Goal: Navigation & Orientation: Find specific page/section

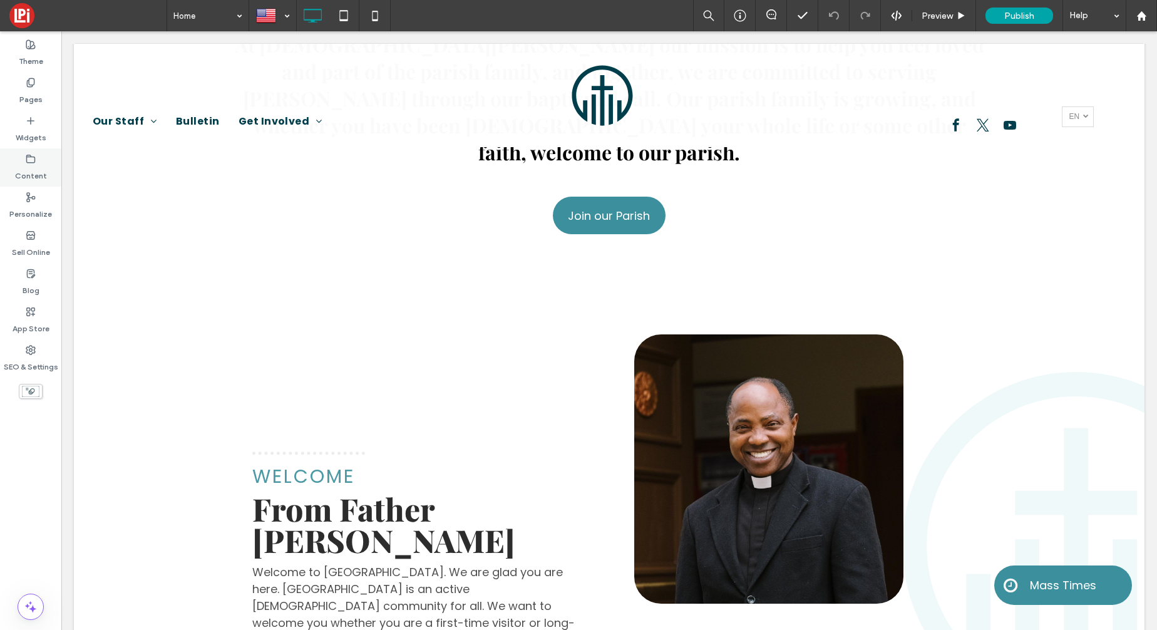
scroll to position [587, 0]
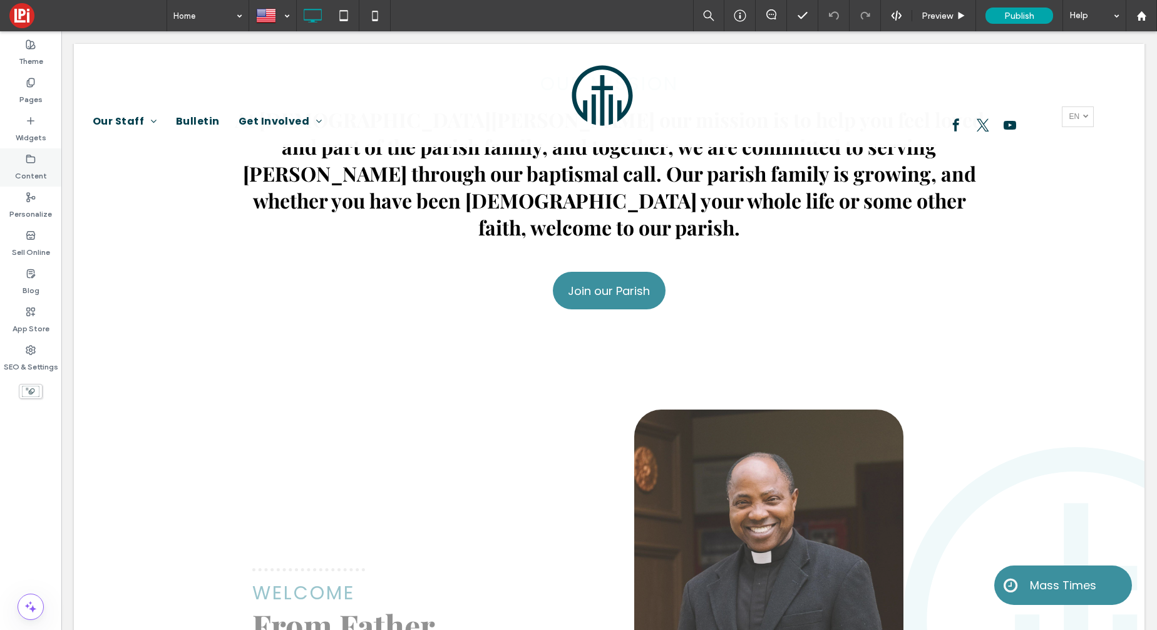
click at [46, 173] on div "Content" at bounding box center [30, 167] width 61 height 38
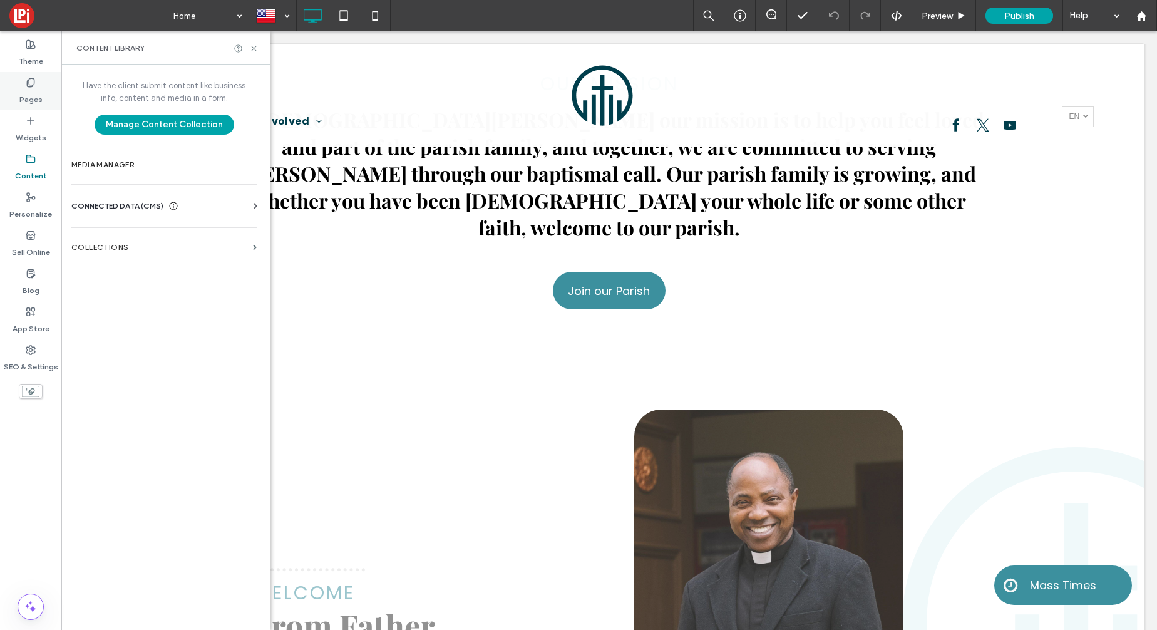
click at [28, 91] on label "Pages" at bounding box center [30, 97] width 23 height 18
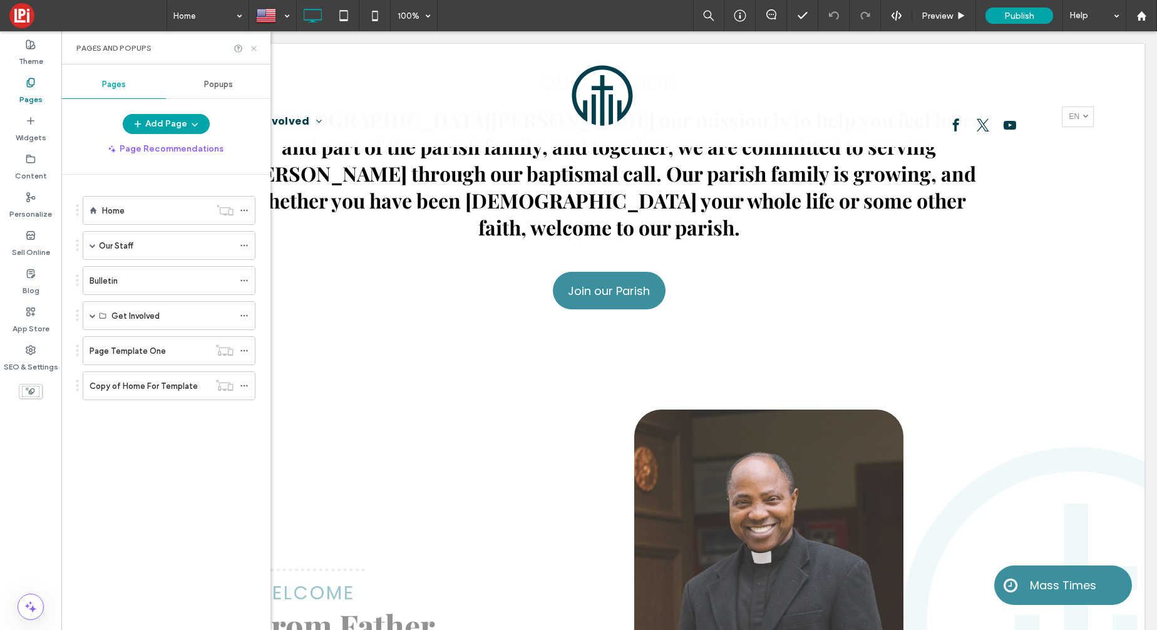
click at [254, 49] on icon at bounding box center [253, 48] width 9 height 9
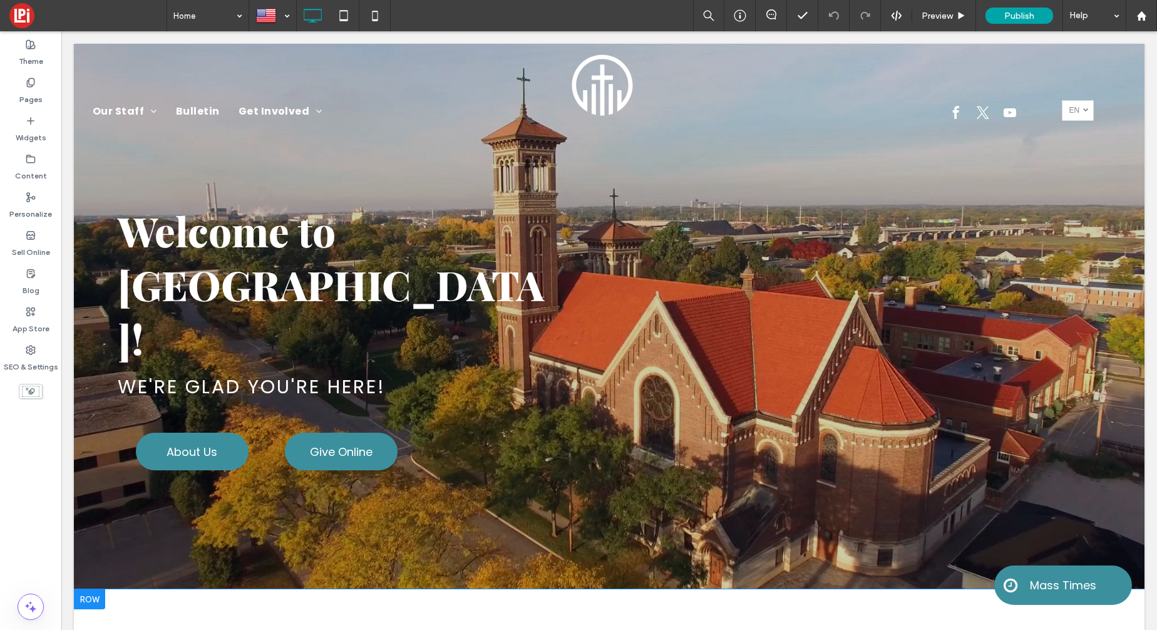
scroll to position [0, 0]
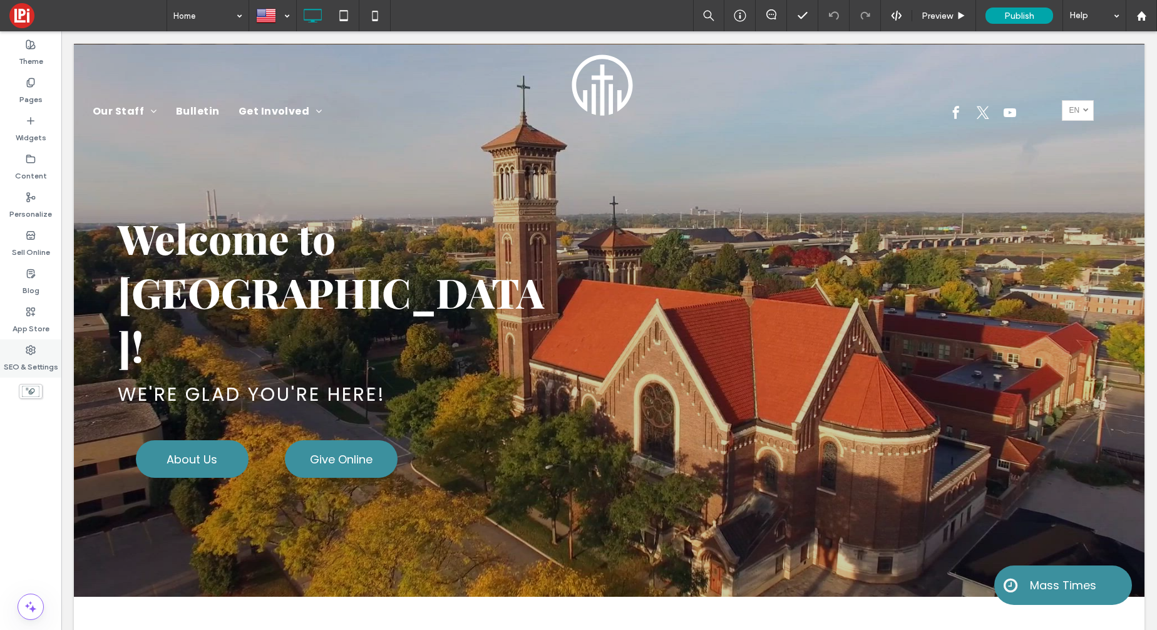
drag, startPoint x: 33, startPoint y: 364, endPoint x: 27, endPoint y: 363, distance: 6.3
click at [33, 364] on label "SEO & Settings" at bounding box center [31, 364] width 54 height 18
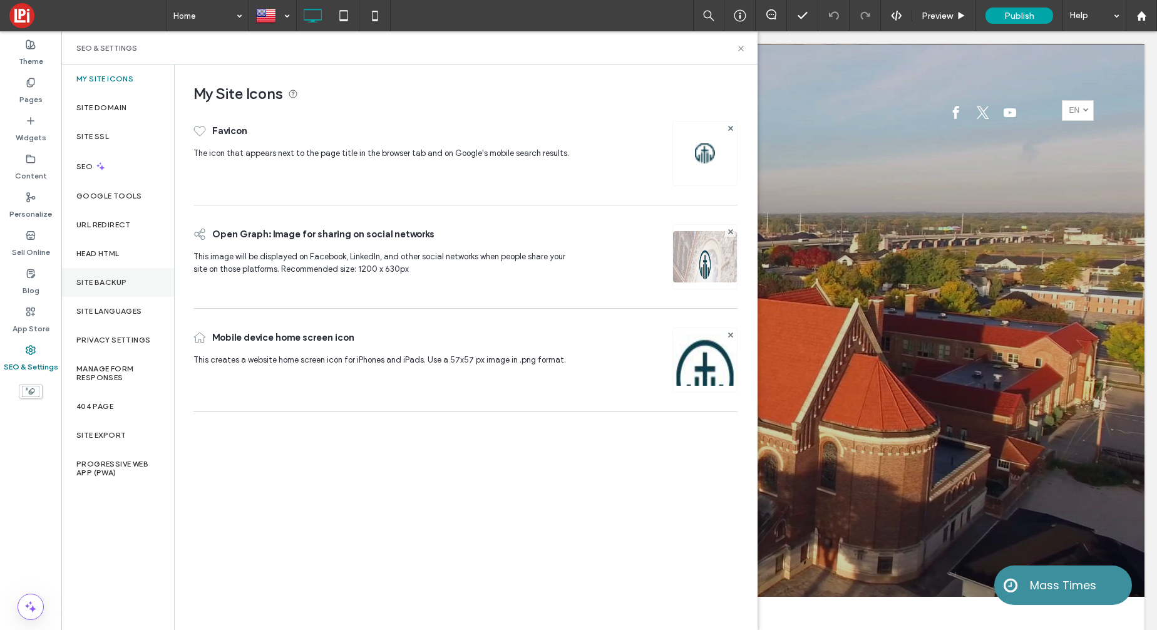
click at [98, 288] on div "Site Backup" at bounding box center [117, 282] width 113 height 29
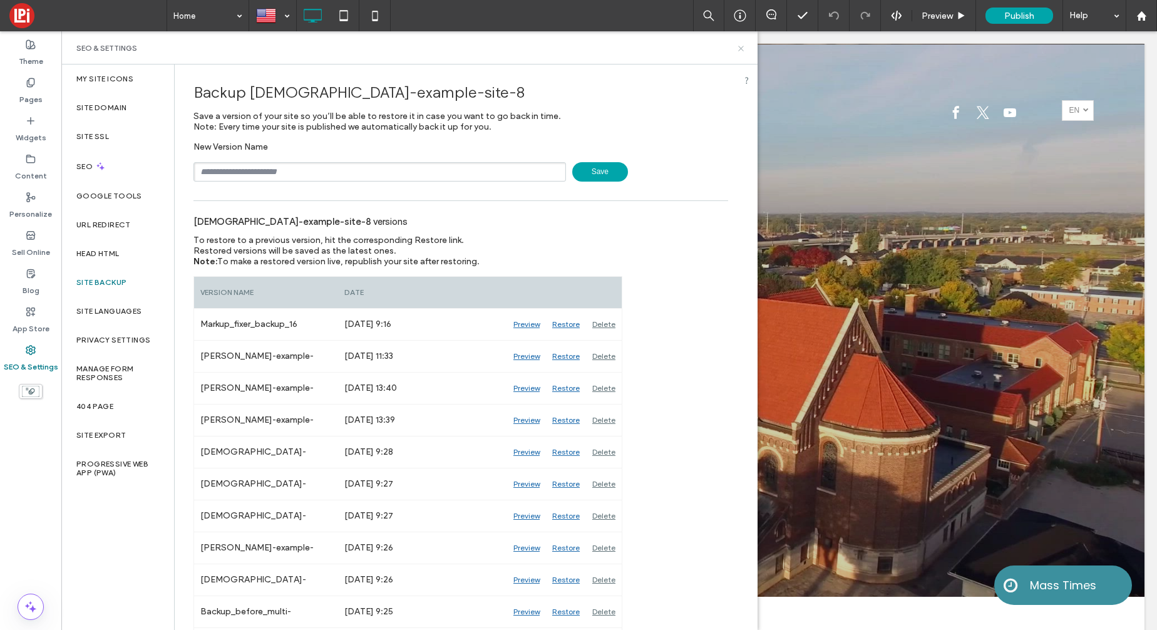
click at [741, 51] on icon at bounding box center [740, 48] width 9 height 9
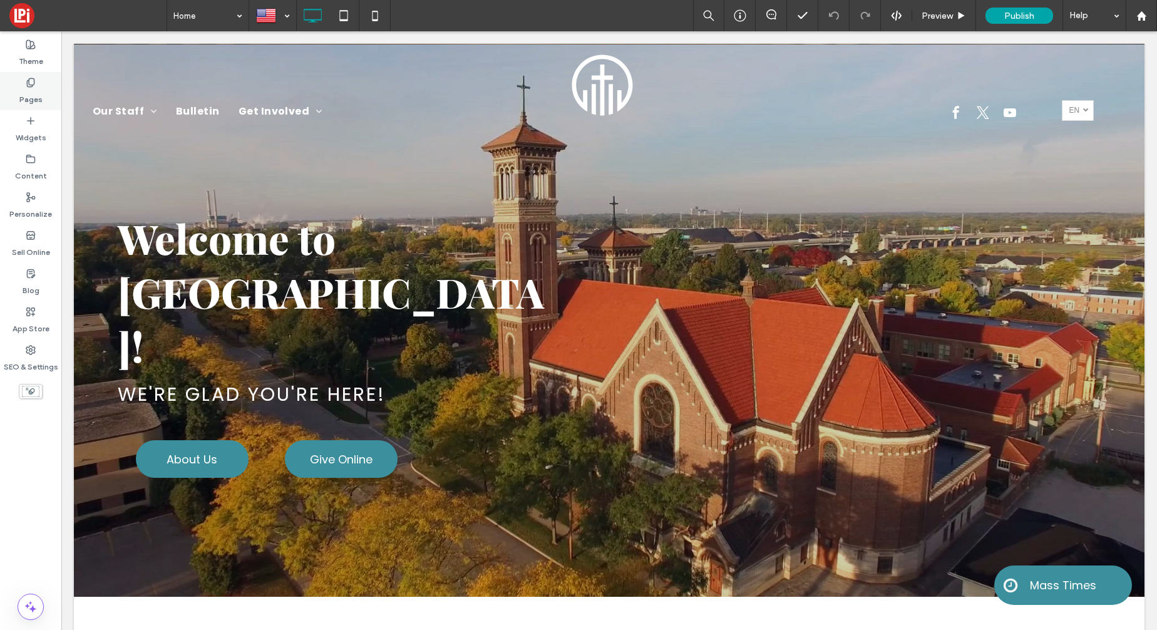
click at [24, 92] on label "Pages" at bounding box center [30, 97] width 23 height 18
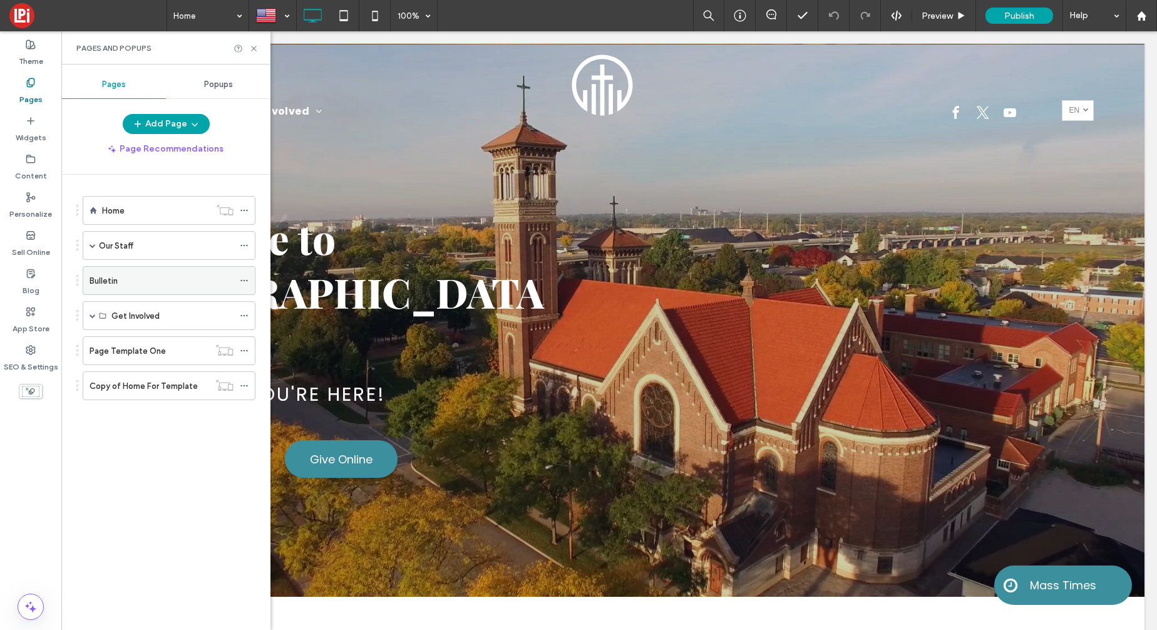
click at [240, 281] on icon at bounding box center [244, 280] width 9 height 9
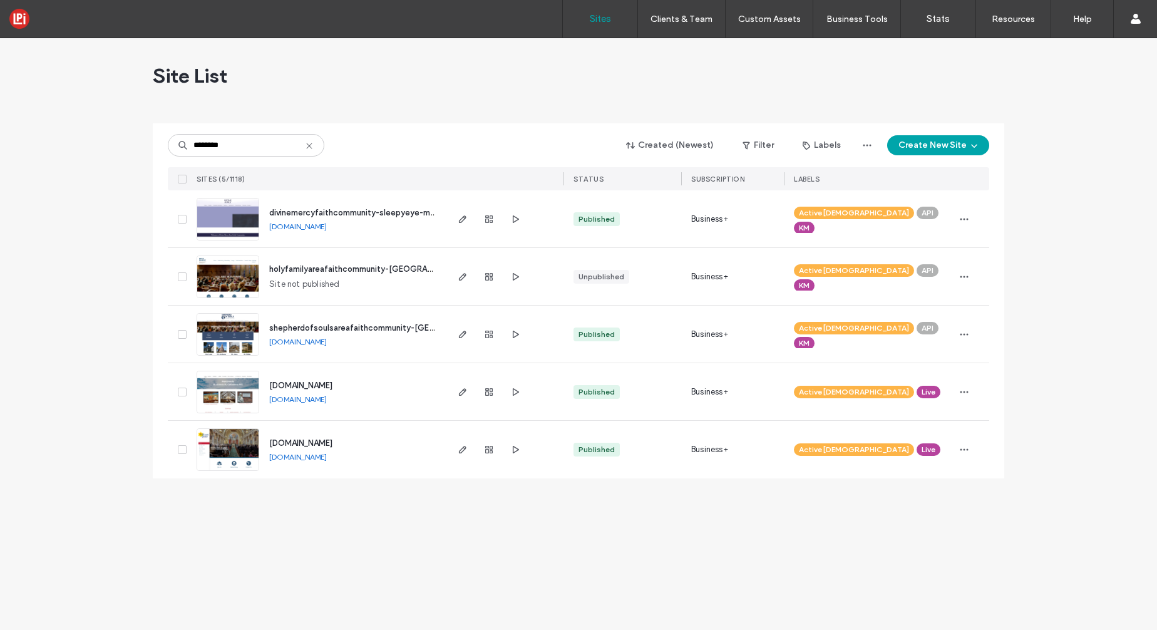
type input "********"
click at [311, 145] on icon at bounding box center [309, 146] width 10 height 10
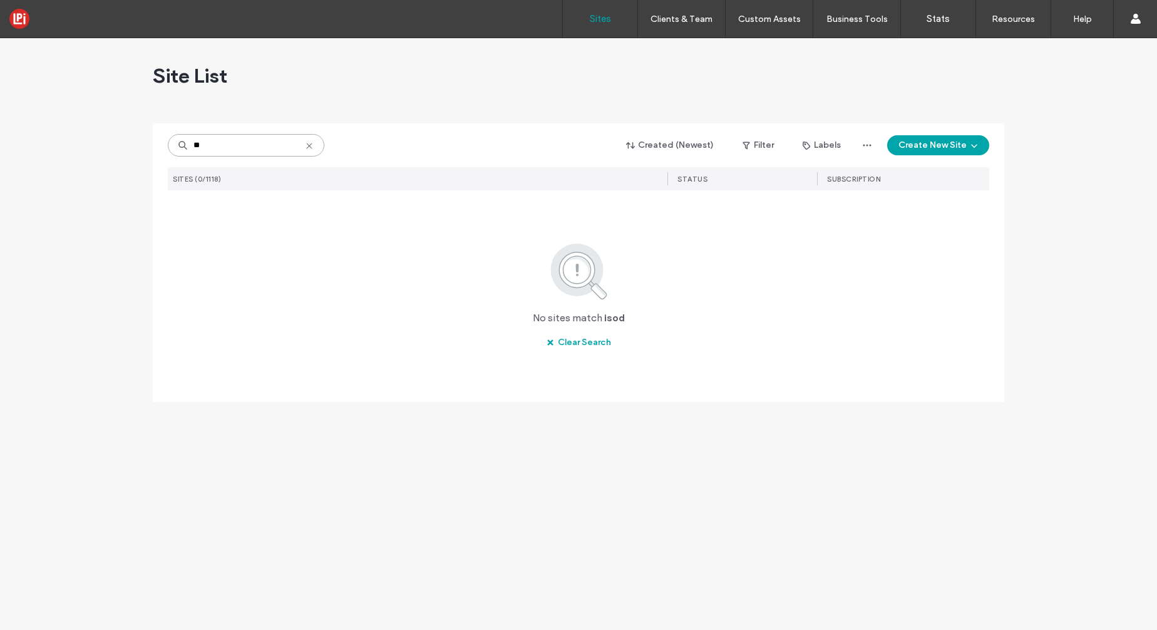
type input "*"
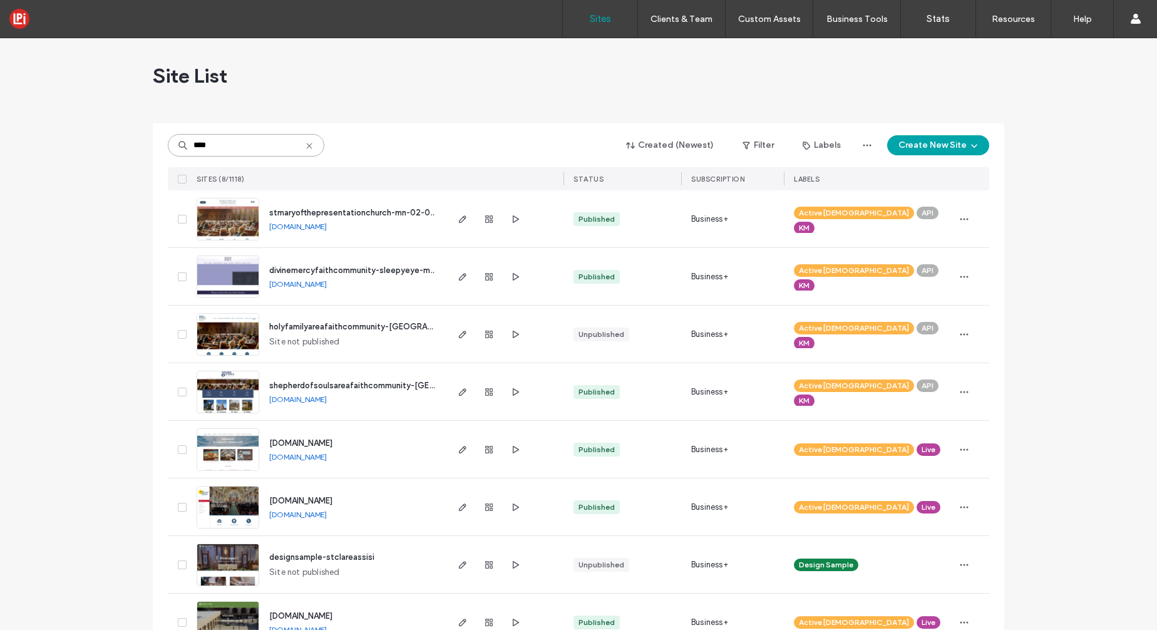
scroll to position [36, 0]
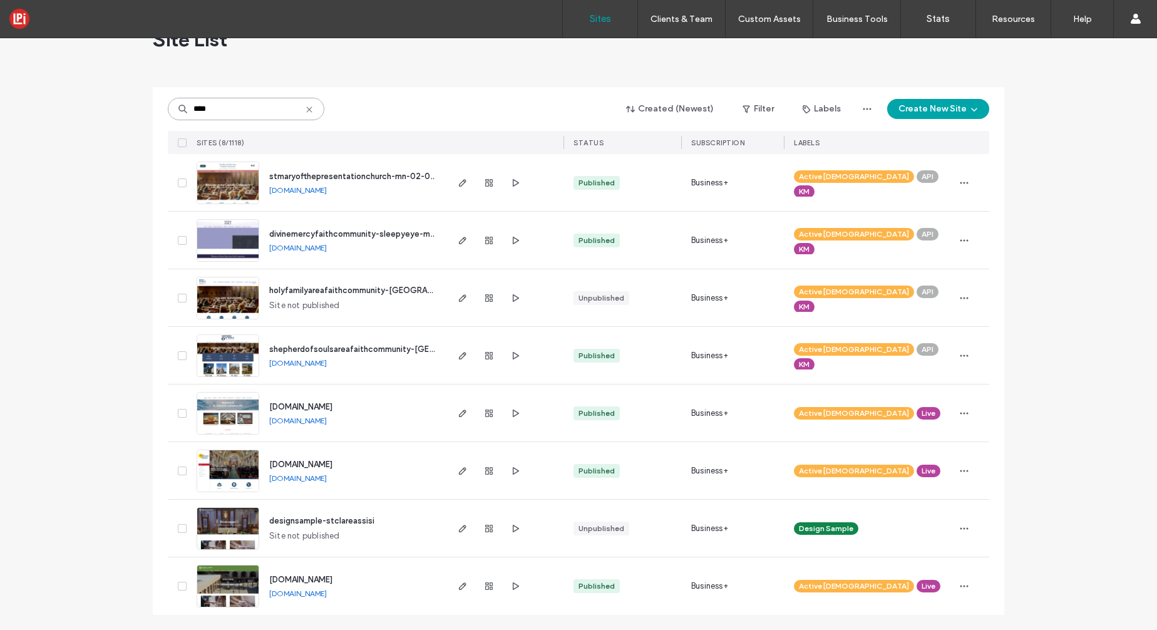
click at [253, 106] on input "****" at bounding box center [246, 109] width 157 height 23
type input "*"
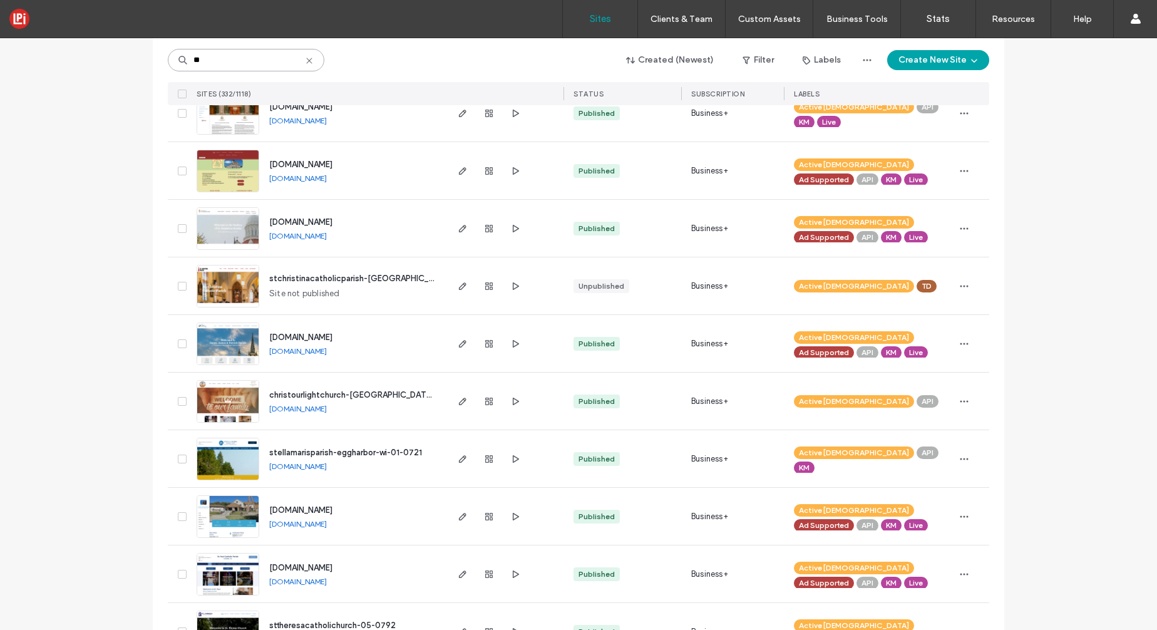
scroll to position [3926, 0]
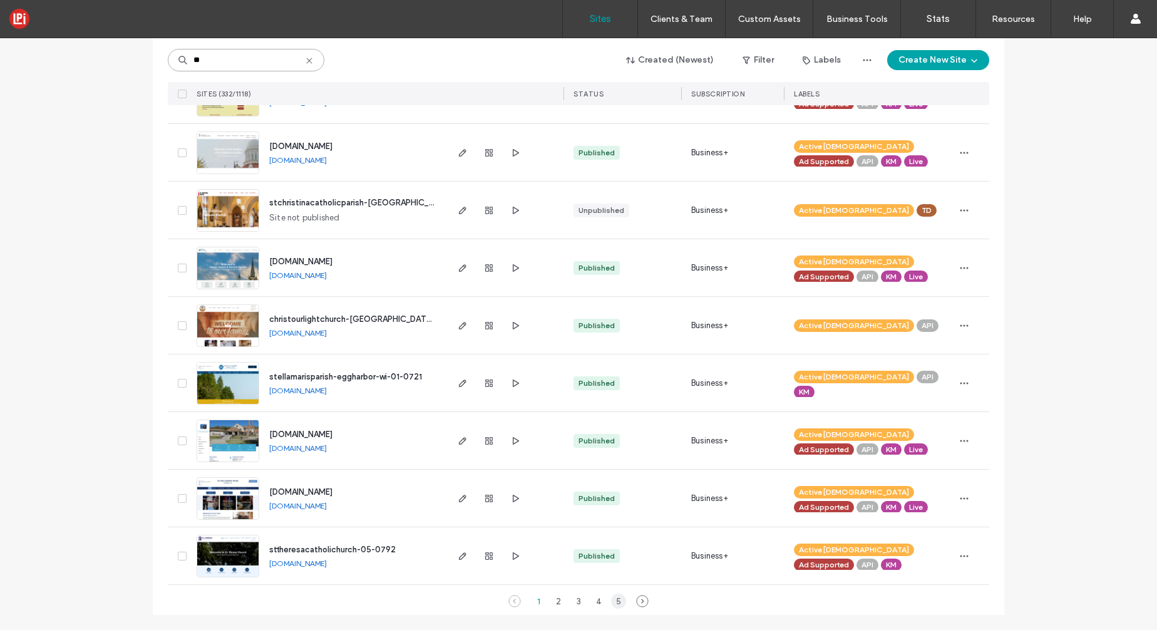
type input "**"
click at [611, 602] on div "5" at bounding box center [618, 601] width 15 height 15
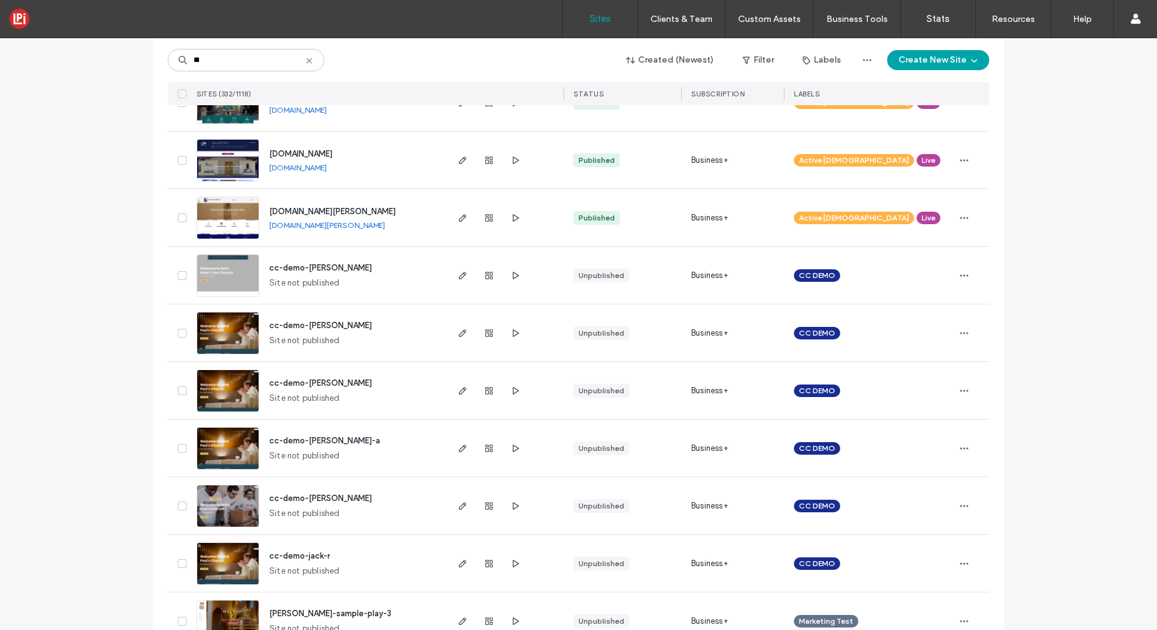
scroll to position [1449, 0]
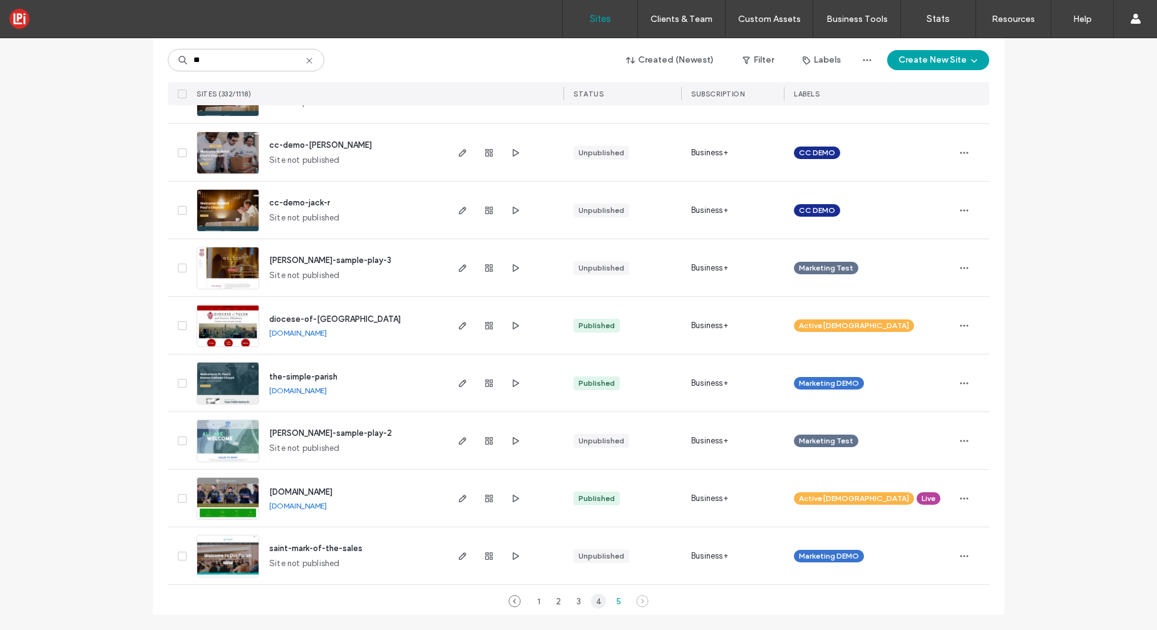
click at [597, 599] on div "4" at bounding box center [598, 601] width 15 height 15
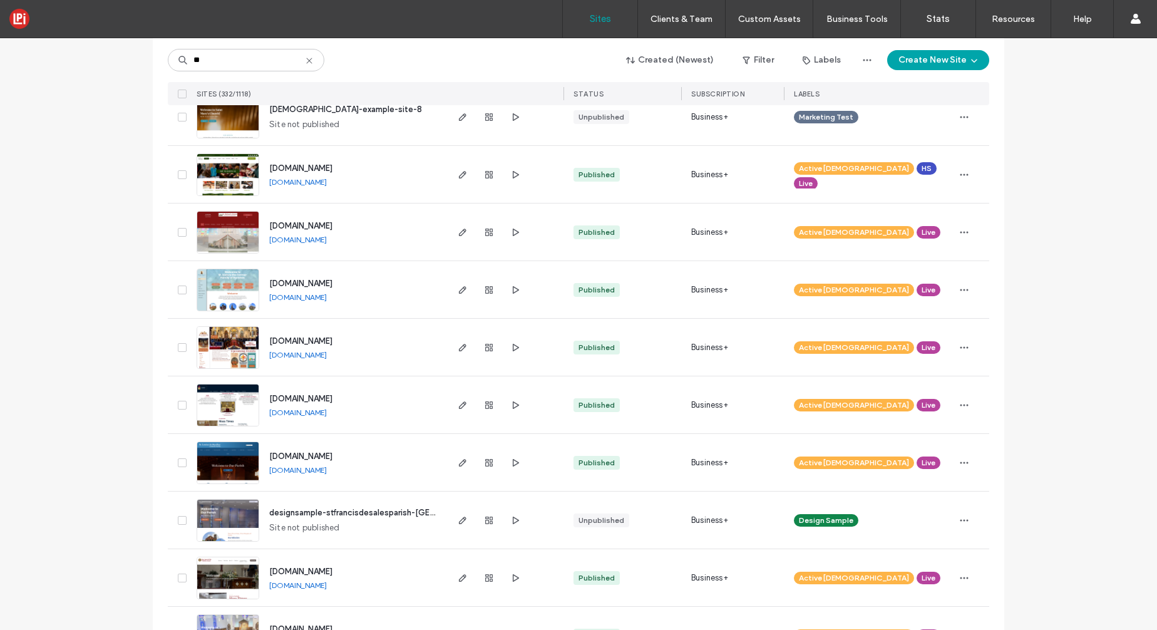
scroll to position [1532, 0]
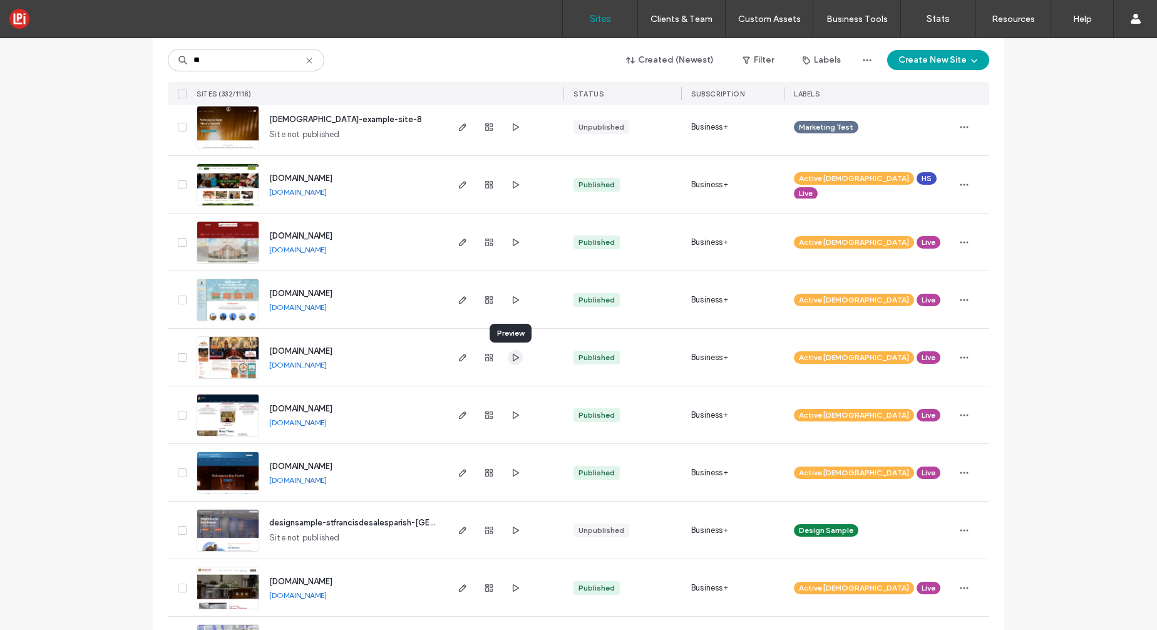
click at [512, 357] on icon "button" at bounding box center [515, 358] width 10 height 10
click at [513, 301] on use "button" at bounding box center [516, 300] width 6 height 8
